Goal: Task Accomplishment & Management: Manage account settings

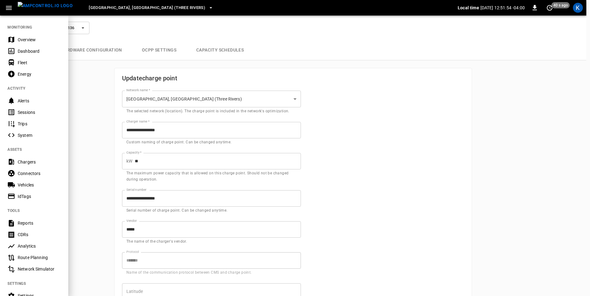
scroll to position [30, 0]
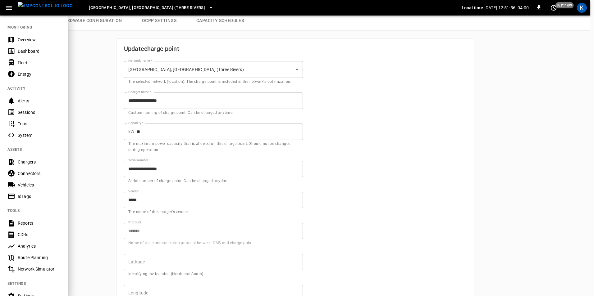
click at [100, 55] on div at bounding box center [297, 148] width 594 height 296
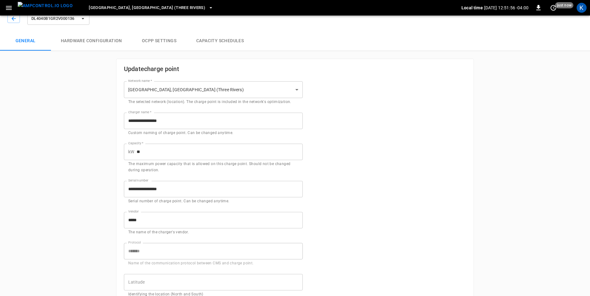
scroll to position [0, 0]
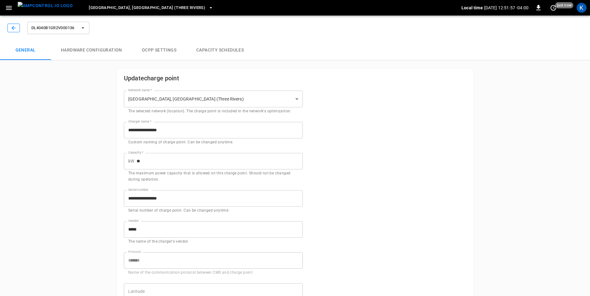
click at [13, 29] on icon "button" at bounding box center [13, 28] width 4 height 4
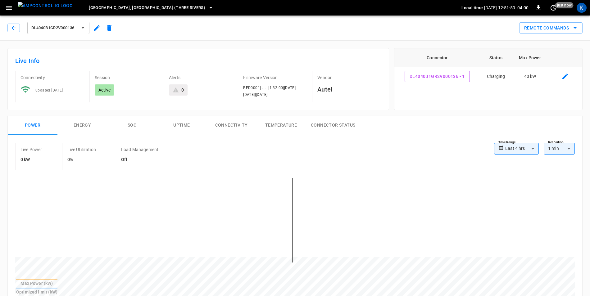
click at [99, 28] on icon "button" at bounding box center [96, 27] width 7 height 7
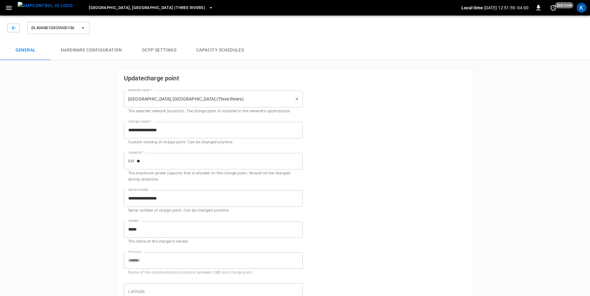
type input "**********"
click at [97, 52] on button "Hardware configuration" at bounding box center [91, 50] width 81 height 20
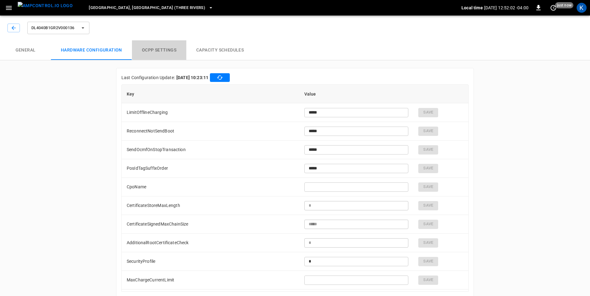
click at [153, 49] on button "OCPP settings" at bounding box center [159, 50] width 54 height 20
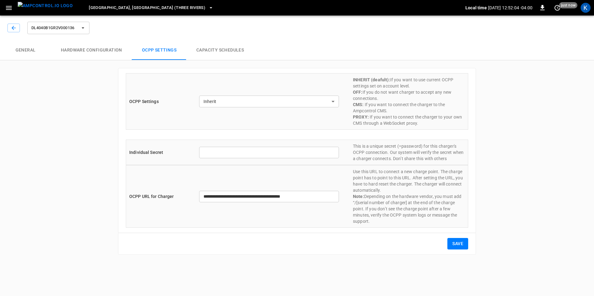
type input "*******"
click at [206, 49] on button "Capacity Schedules" at bounding box center [219, 50] width 67 height 20
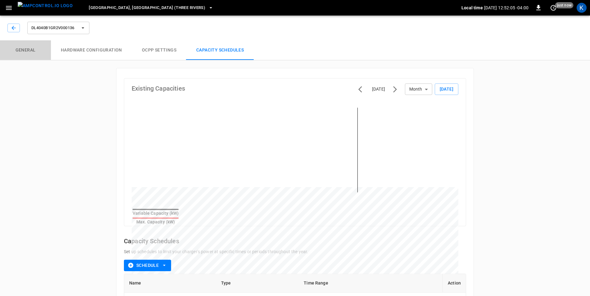
click at [30, 51] on button "General" at bounding box center [25, 50] width 51 height 20
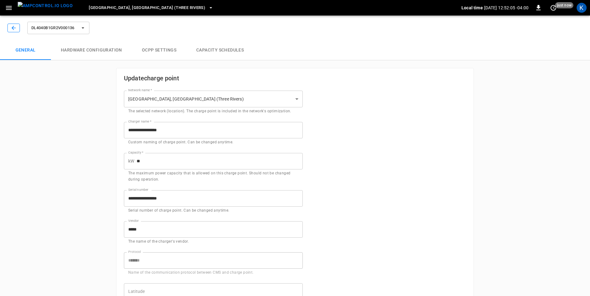
click at [12, 26] on icon "button" at bounding box center [14, 28] width 6 height 6
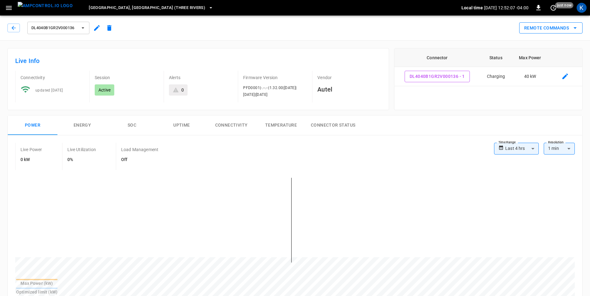
click at [574, 27] on icon "remote commands options" at bounding box center [575, 28] width 3 height 2
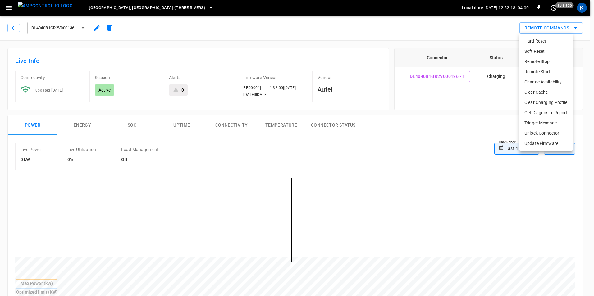
click at [427, 28] on div at bounding box center [297, 148] width 594 height 296
